Goal: Use online tool/utility: Use online tool/utility

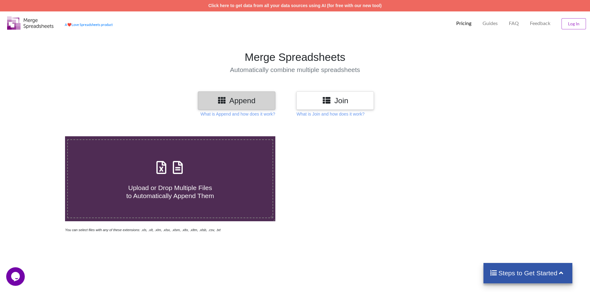
click at [210, 170] on div "Upload or Drop Multiple Files to Automatically Append Them" at bounding box center [170, 179] width 205 height 42
click at [42, 136] on input "Upload or Drop Multiple Files to Automatically Append Them" at bounding box center [42, 136] width 0 height 0
type input "C:\fakepath\16.xls"
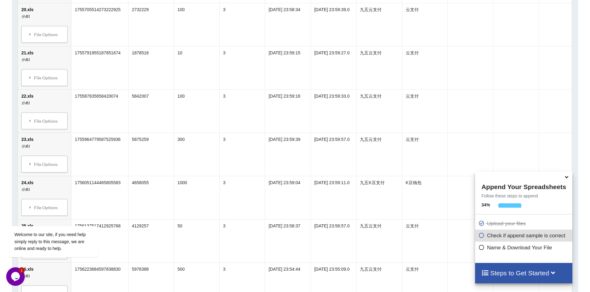
scroll to position [499, 0]
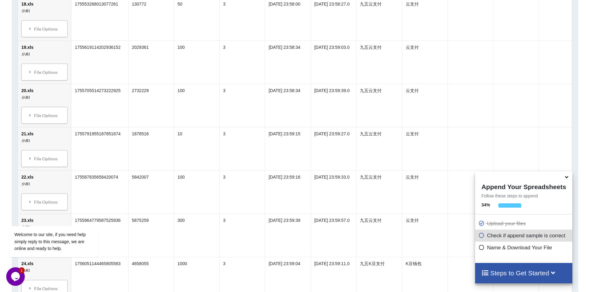
click at [568, 179] on icon at bounding box center [566, 177] width 6 height 6
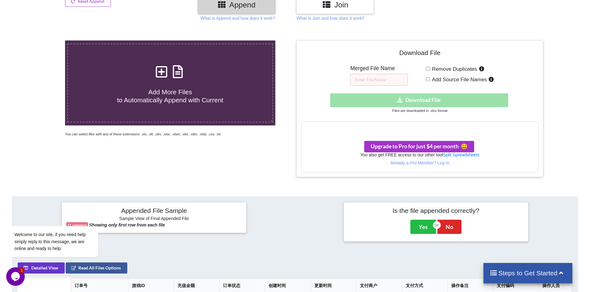
scroll to position [103, 0]
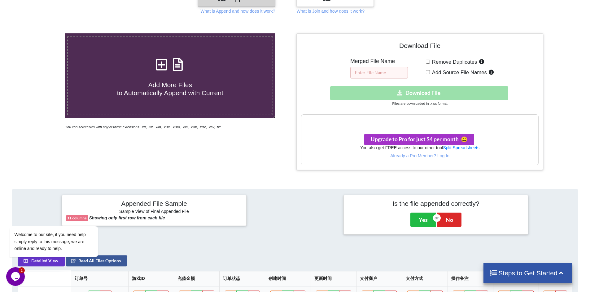
click at [373, 70] on input "text" at bounding box center [379, 73] width 58 height 12
type input "JW"
